Goal: Information Seeking & Learning: Learn about a topic

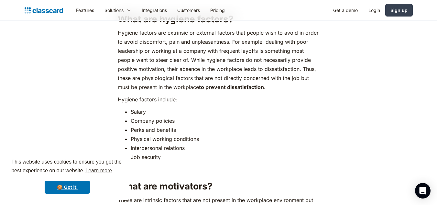
scroll to position [615, 0]
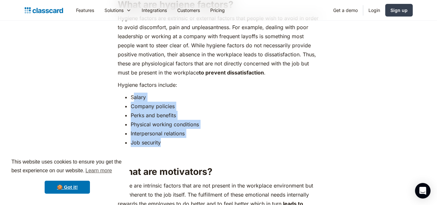
drag, startPoint x: 134, startPoint y: 76, endPoint x: 186, endPoint y: 120, distance: 68.5
click at [186, 120] on ul "Salary Company policies Perks and benefits Physical working conditions Interper…" at bounding box center [219, 120] width 202 height 54
click at [185, 138] on li "Job security" at bounding box center [225, 142] width 189 height 9
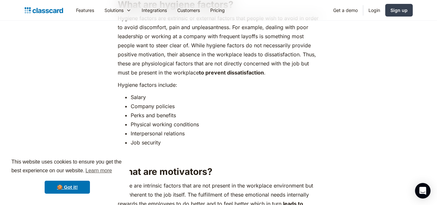
click at [129, 93] on ul "Salary Company policies Perks and benefits Physical working conditions Interper…" at bounding box center [219, 120] width 202 height 54
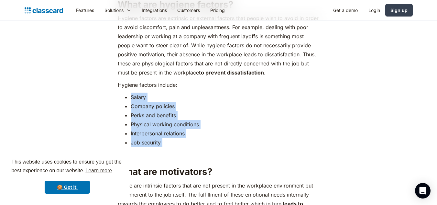
drag, startPoint x: 129, startPoint y: 75, endPoint x: 168, endPoint y: 126, distance: 63.8
click at [164, 138] on li "Job security" at bounding box center [225, 142] width 189 height 9
drag, startPoint x: 137, startPoint y: 86, endPoint x: 183, endPoint y: 120, distance: 57.2
click at [183, 120] on ul "Salary Company policies Perks and benefits Physical working conditions Interper…" at bounding box center [219, 120] width 202 height 54
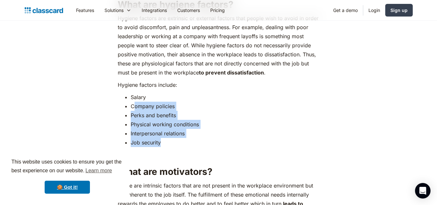
click at [172, 129] on li "Interpersonal relations" at bounding box center [225, 133] width 189 height 9
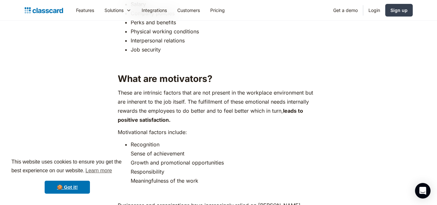
scroll to position [712, 0]
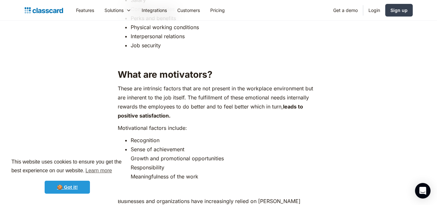
click at [71, 193] on link "🍪 Got it!" at bounding box center [67, 187] width 45 height 13
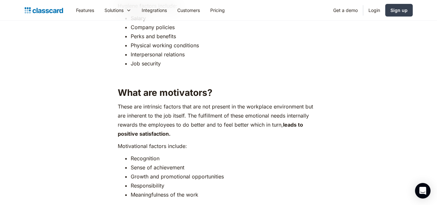
scroll to position [680, 0]
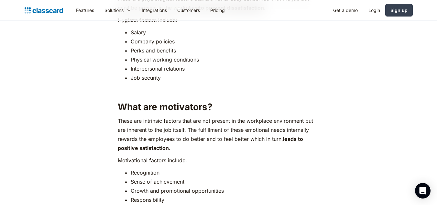
click at [138, 204] on li "Meaningfulness of the work" at bounding box center [225, 208] width 189 height 9
click at [137, 204] on li "Meaningfulness of the work" at bounding box center [225, 208] width 189 height 9
